Goal: Task Accomplishment & Management: Use online tool/utility

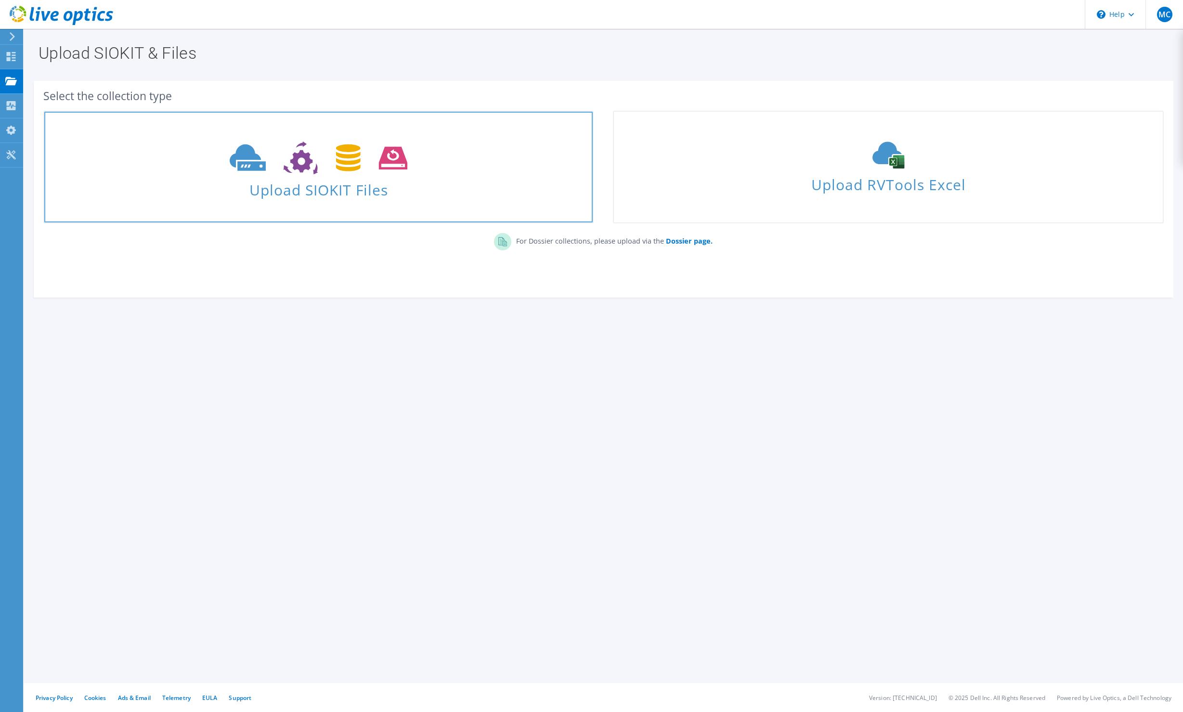
click at [268, 157] on icon at bounding box center [319, 158] width 178 height 33
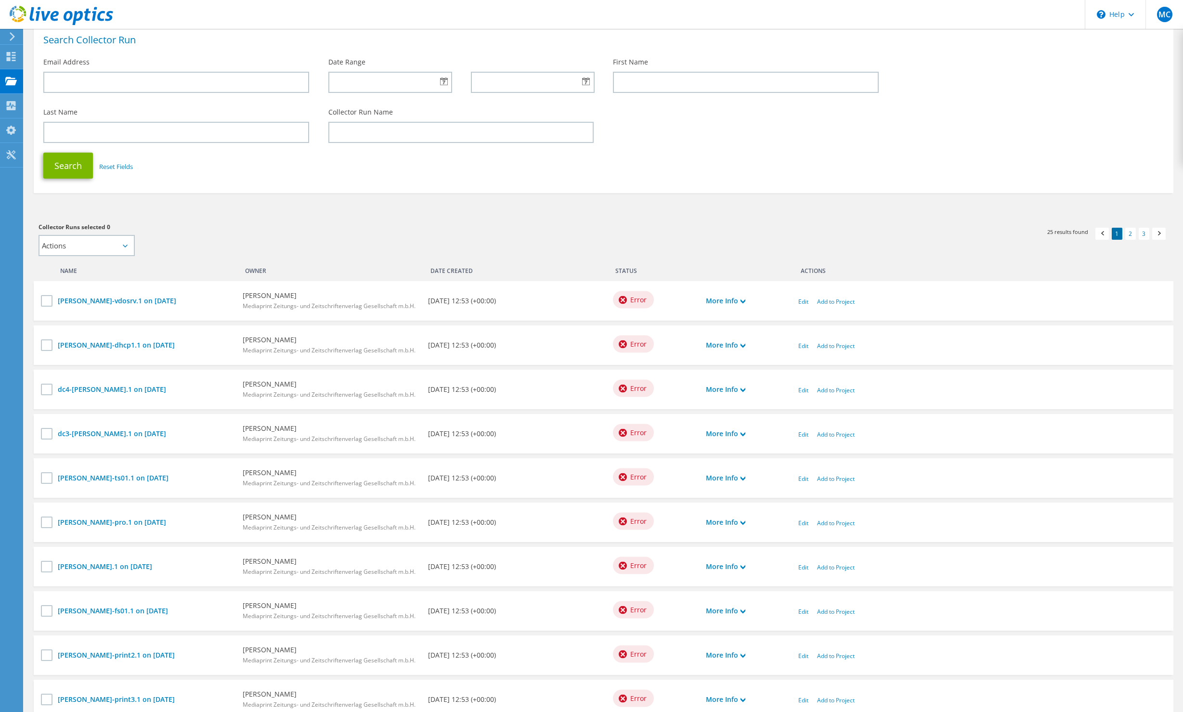
scroll to position [136, 0]
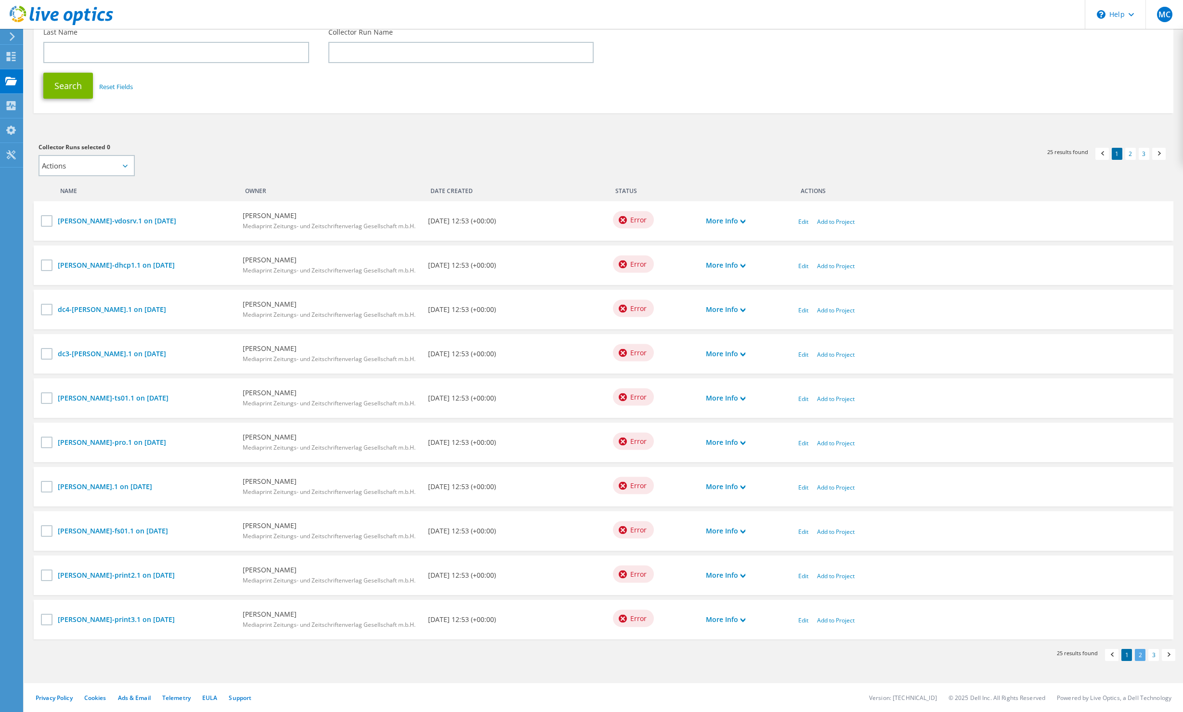
click at [1141, 657] on link "2" at bounding box center [1140, 655] width 11 height 12
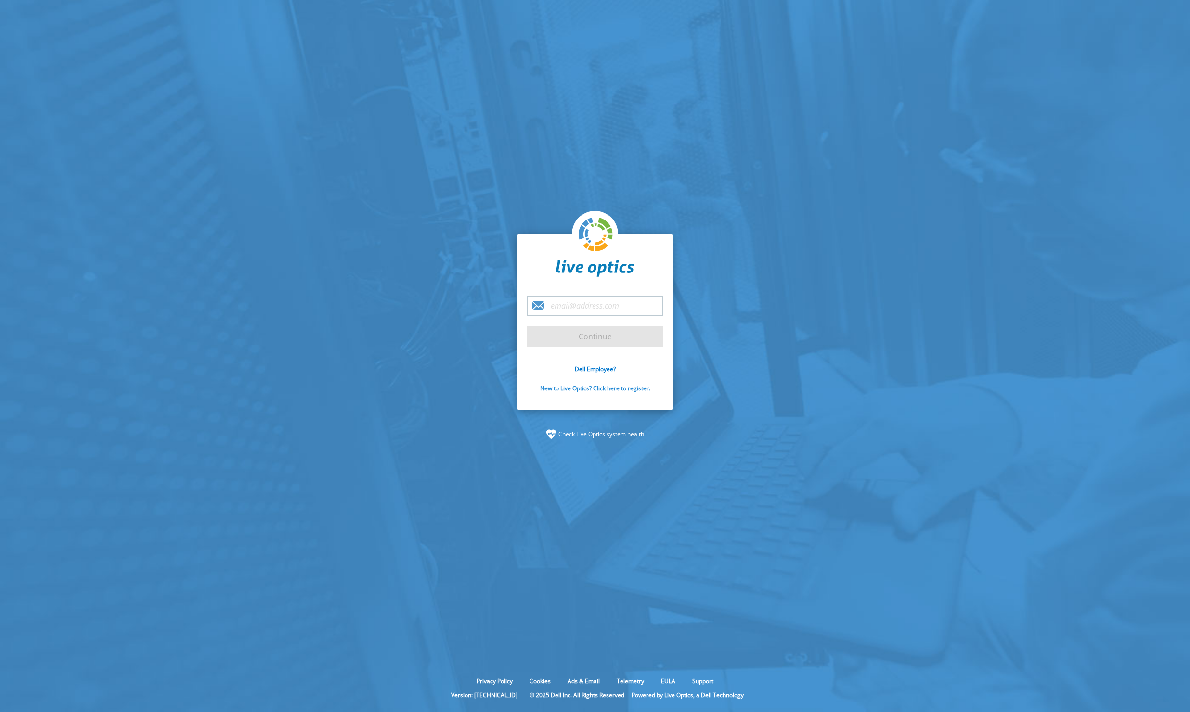
click at [592, 390] on link "New to Live Optics? Click here to register." at bounding box center [595, 388] width 110 height 8
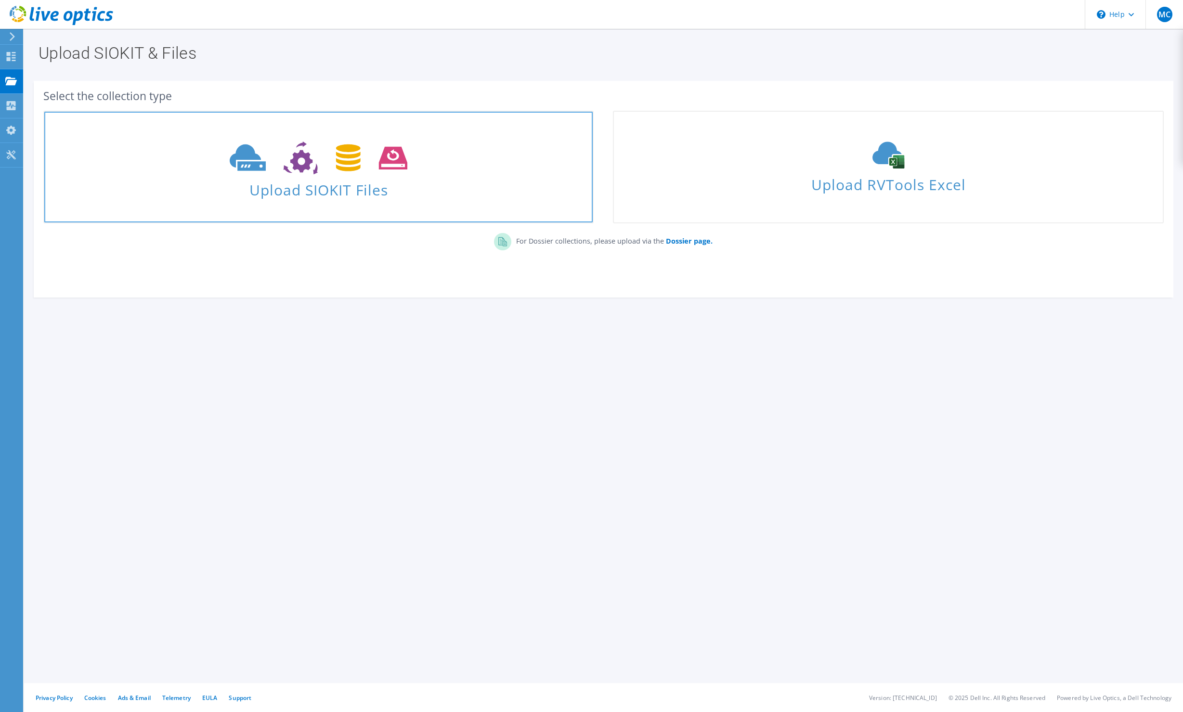
click at [312, 185] on span "Upload SIOKIT Files" at bounding box center [318, 187] width 548 height 21
